Goal: Task Accomplishment & Management: Complete application form

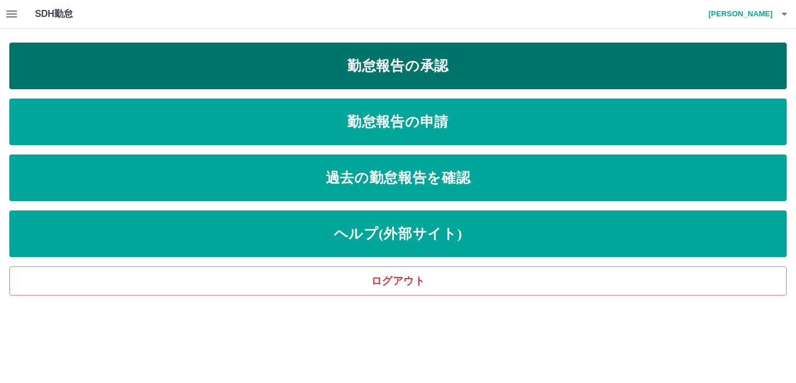
click at [408, 68] on link "勤怠報告の承認" at bounding box center [397, 66] width 777 height 47
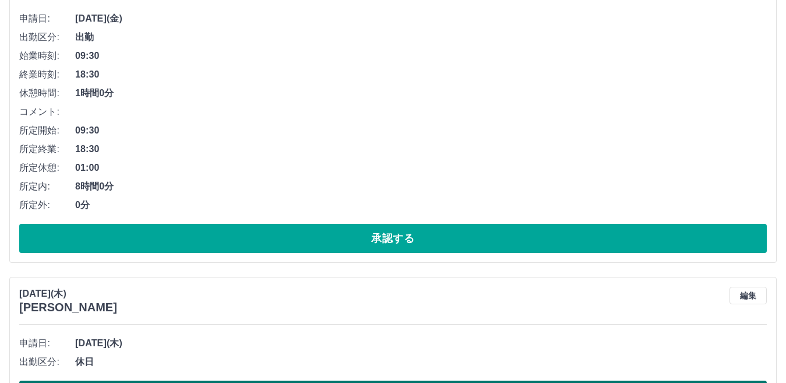
scroll to position [408, 0]
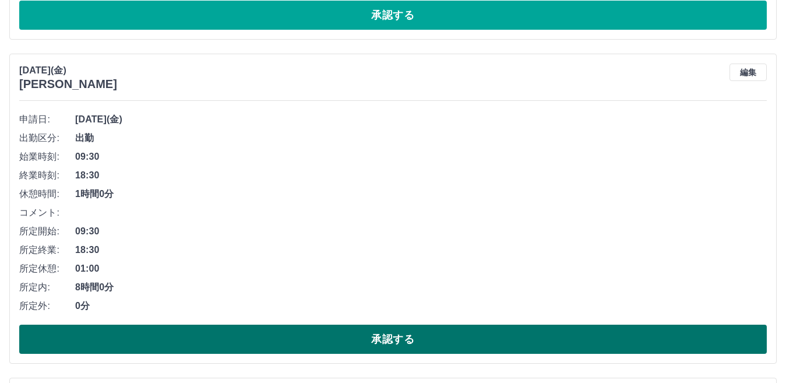
click at [407, 344] on button "承認する" at bounding box center [392, 338] width 747 height 29
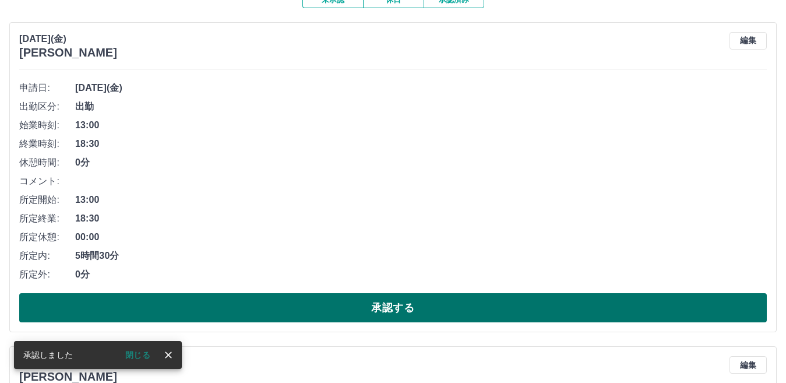
scroll to position [116, 0]
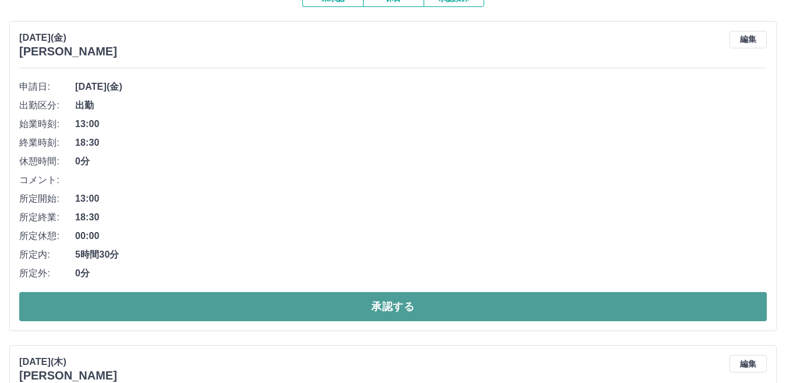
click at [414, 309] on button "承認する" at bounding box center [392, 306] width 747 height 29
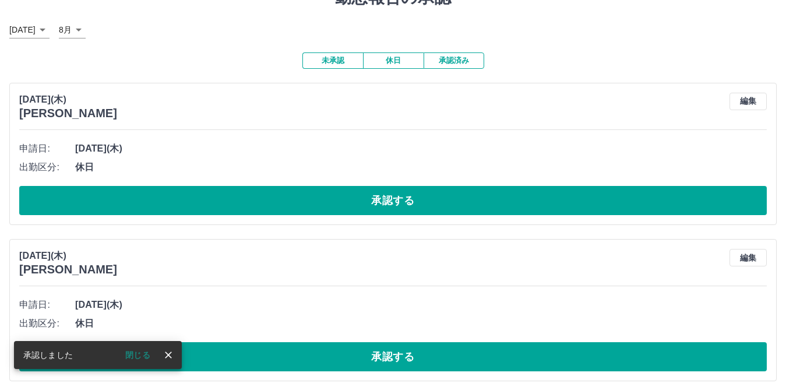
scroll to position [0, 0]
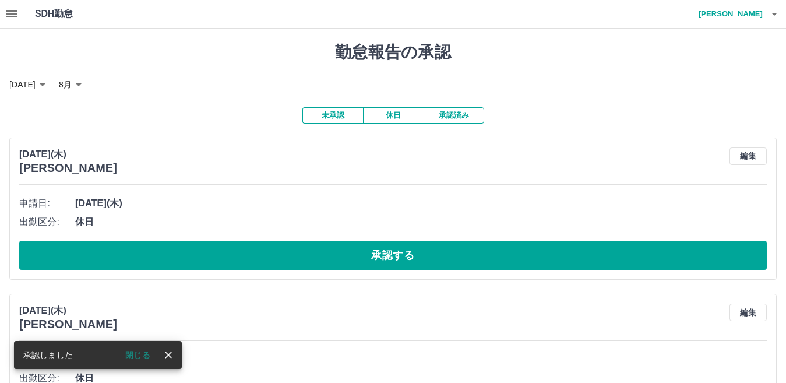
click at [457, 119] on button "承認済み" at bounding box center [453, 115] width 61 height 16
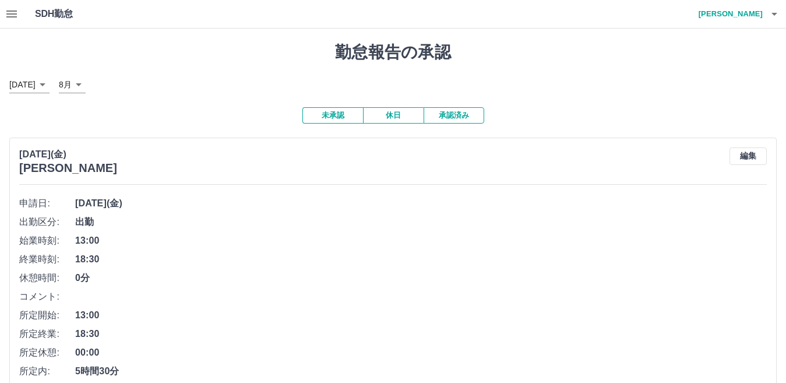
click at [11, 13] on icon "button" at bounding box center [12, 14] width 14 height 14
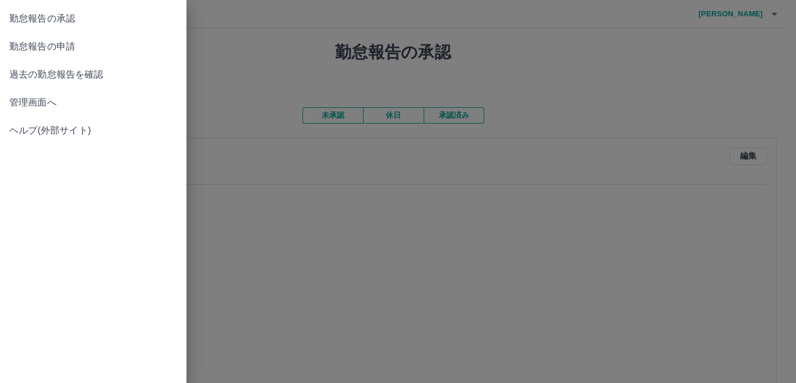
click at [56, 46] on span "勤怠報告の申請" at bounding box center [93, 47] width 168 height 14
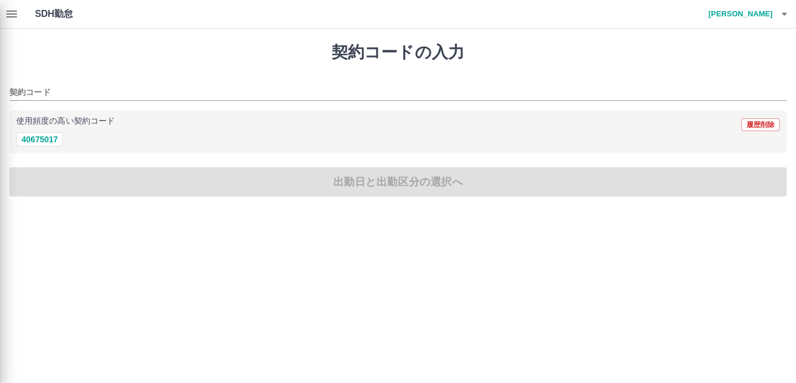
click at [42, 141] on div at bounding box center [398, 191] width 796 height 383
click at [41, 137] on div at bounding box center [398, 191] width 796 height 383
click at [48, 142] on div at bounding box center [398, 191] width 796 height 383
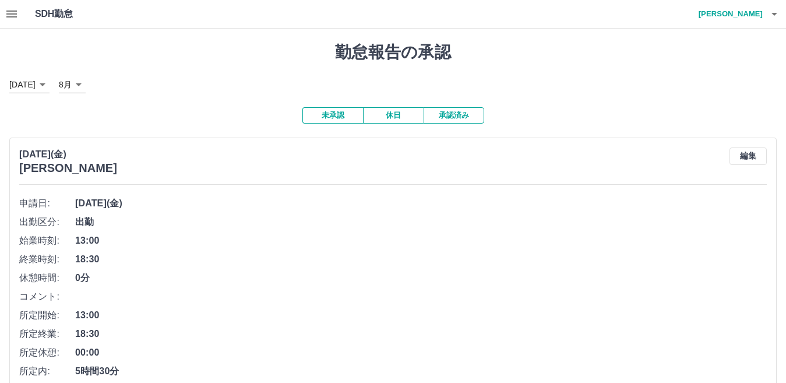
click at [12, 11] on icon "button" at bounding box center [11, 13] width 10 height 7
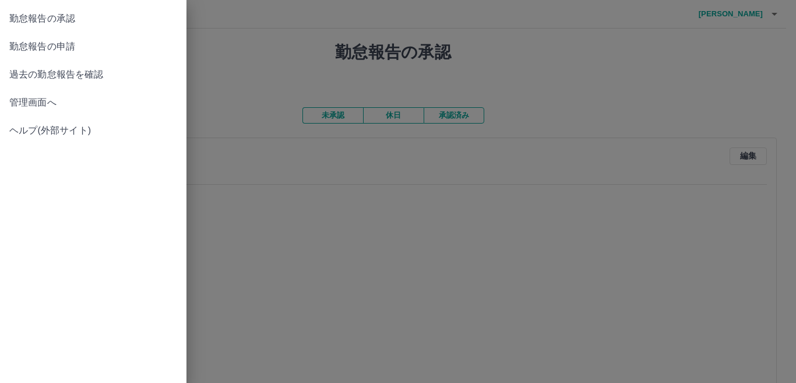
click at [54, 43] on span "勤怠報告の申請" at bounding box center [93, 47] width 168 height 14
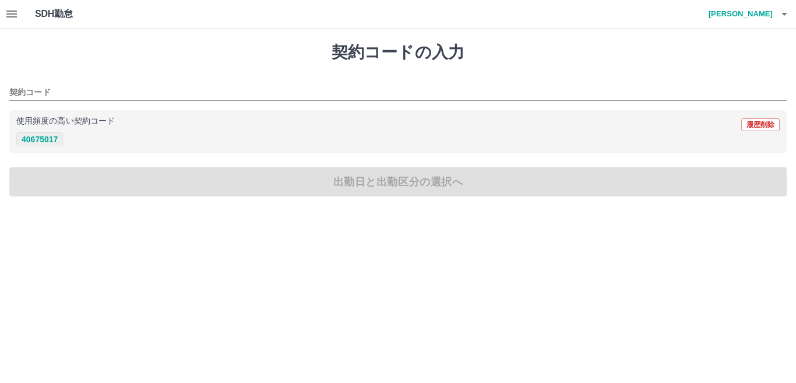
click at [45, 142] on button "40675017" at bounding box center [39, 139] width 47 height 14
type input "********"
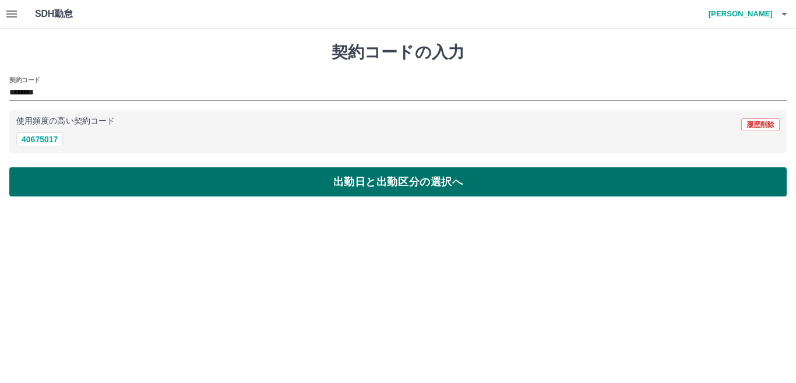
click at [345, 183] on button "出勤日と出勤区分の選択へ" at bounding box center [397, 181] width 777 height 29
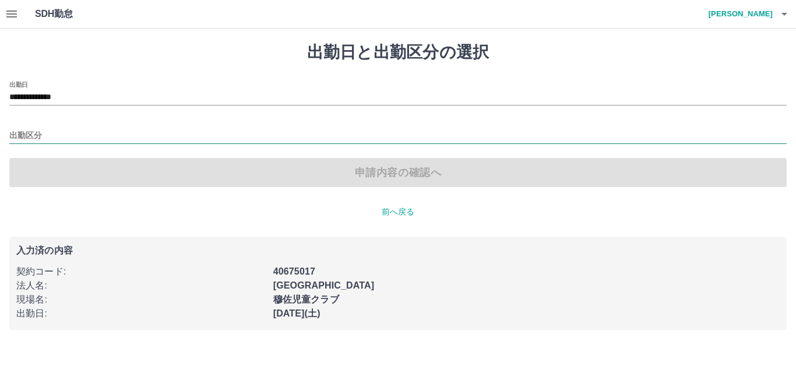
click at [44, 130] on input "出勤区分" at bounding box center [397, 136] width 777 height 15
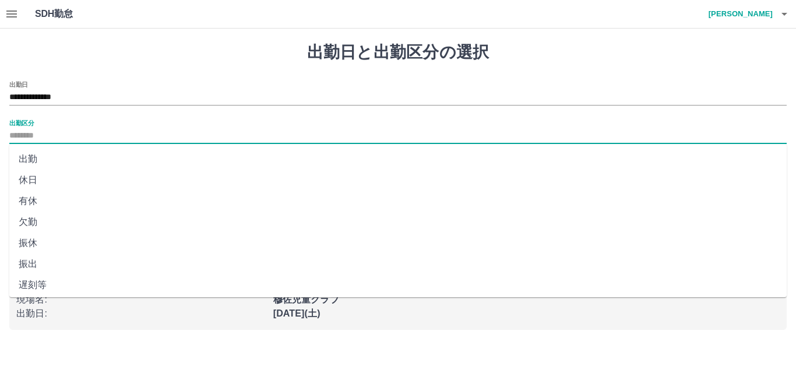
click at [45, 160] on li "出勤" at bounding box center [397, 159] width 777 height 21
type input "**"
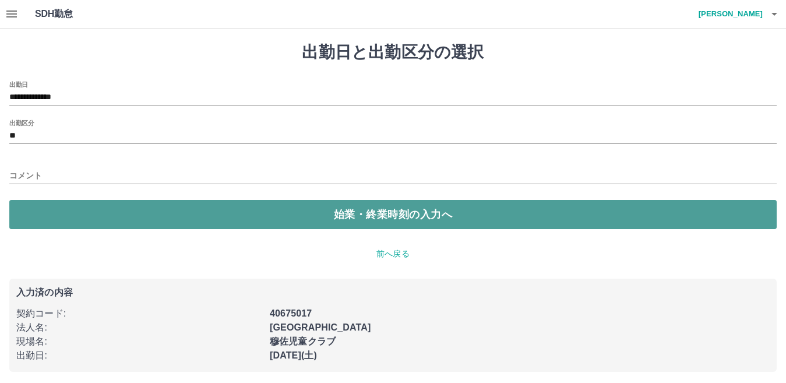
click at [349, 215] on button "始業・終業時刻の入力へ" at bounding box center [392, 214] width 767 height 29
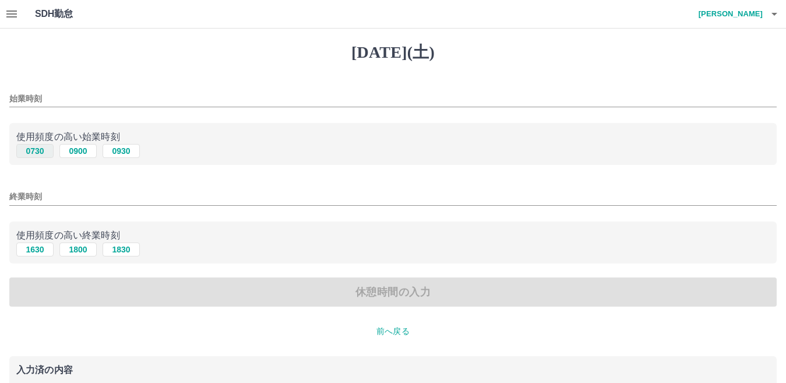
click at [43, 151] on button "0730" at bounding box center [34, 151] width 37 height 14
type input "****"
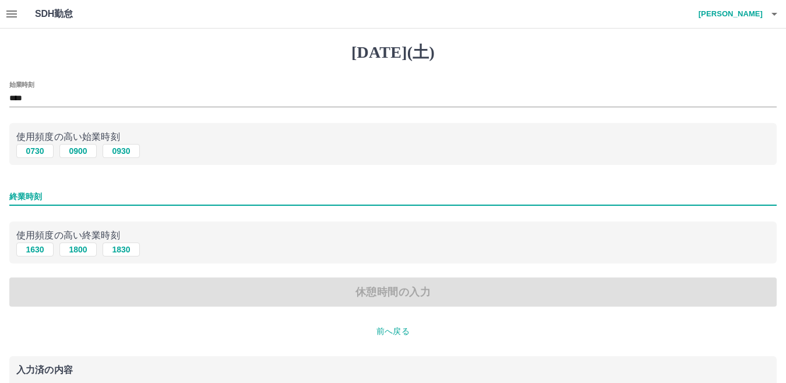
click at [19, 195] on input "終業時刻" at bounding box center [392, 196] width 767 height 17
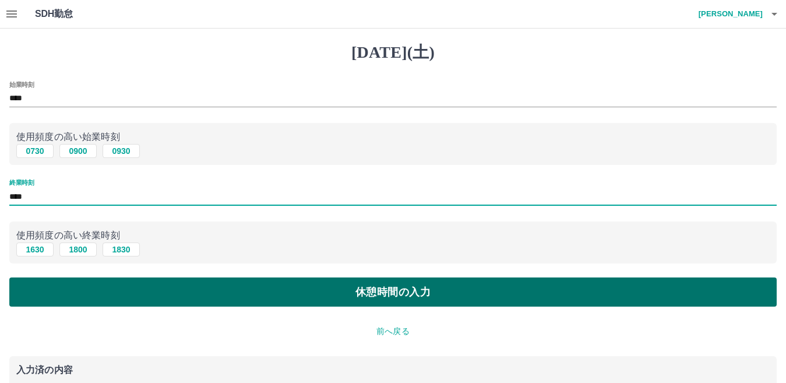
type input "****"
click at [382, 293] on button "休憩時間の入力" at bounding box center [392, 291] width 767 height 29
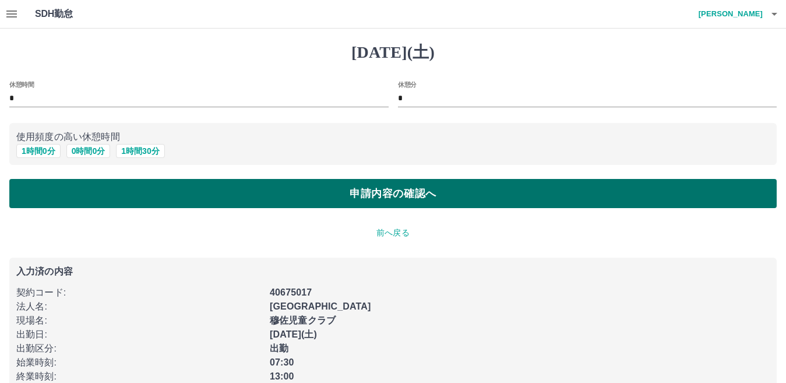
click at [393, 195] on button "申請内容の確認へ" at bounding box center [392, 193] width 767 height 29
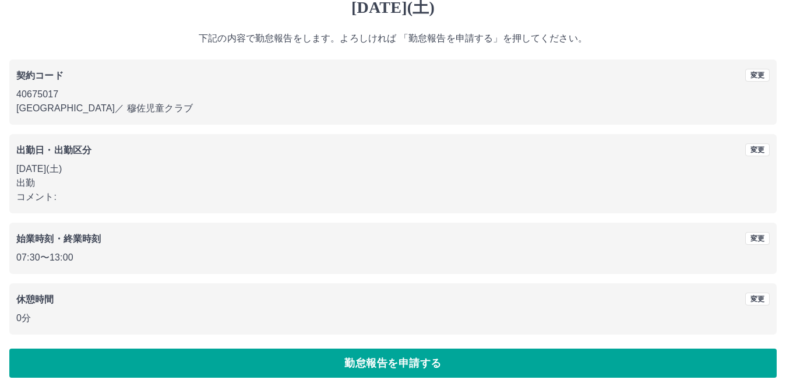
scroll to position [54, 0]
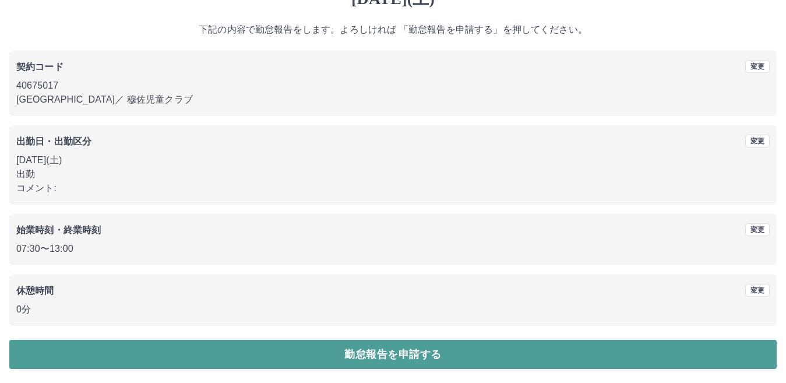
click at [393, 356] on button "勤怠報告を申請する" at bounding box center [392, 354] width 767 height 29
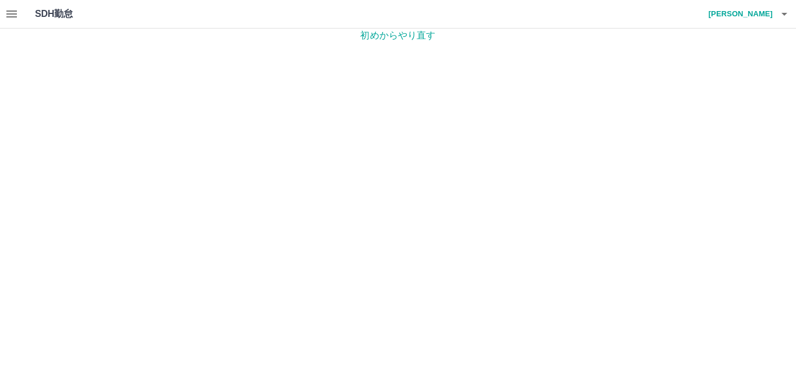
click at [10, 9] on icon "button" at bounding box center [12, 14] width 14 height 14
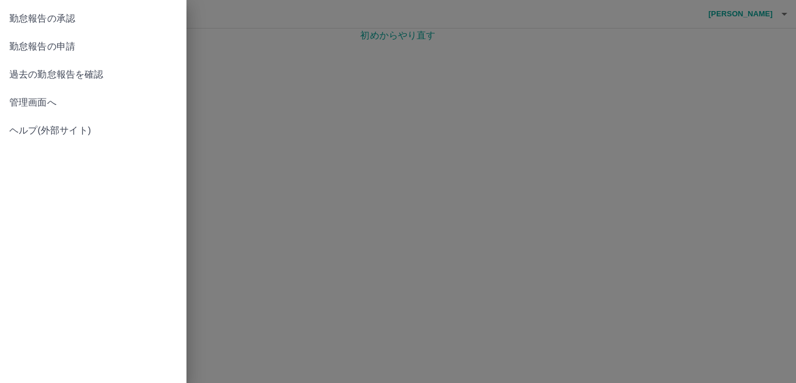
click at [69, 19] on span "勤怠報告の承認" at bounding box center [93, 19] width 168 height 14
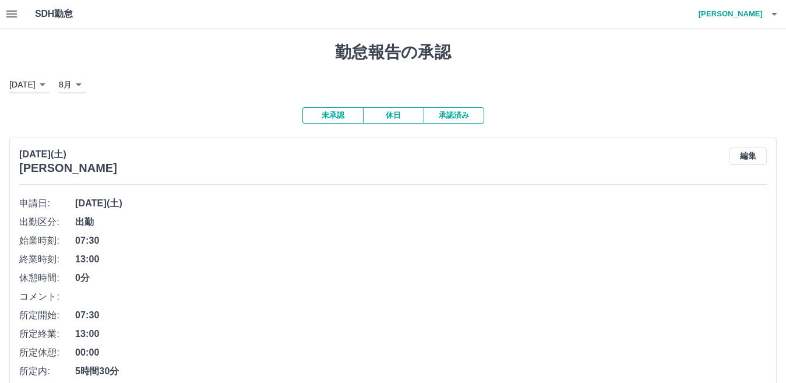
scroll to position [116, 0]
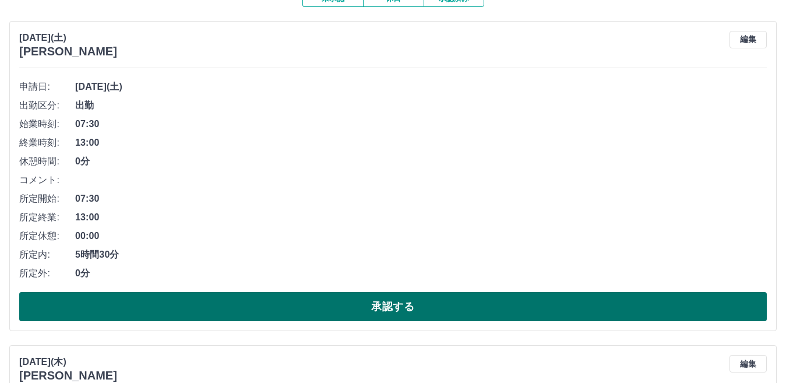
click at [384, 307] on button "承認する" at bounding box center [392, 306] width 747 height 29
